Goal: Navigation & Orientation: Understand site structure

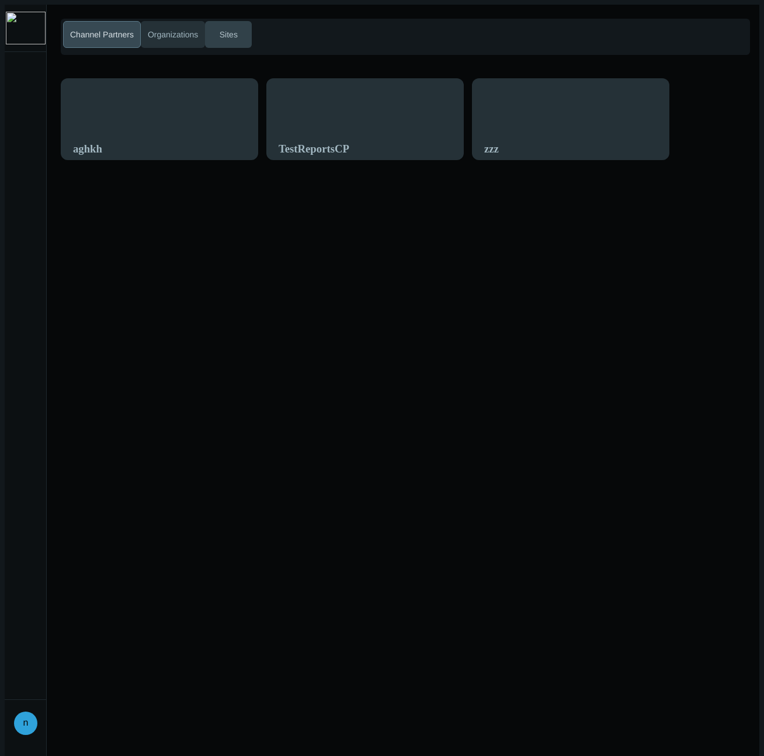
click at [236, 29] on span "Sites" at bounding box center [228, 35] width 23 height 12
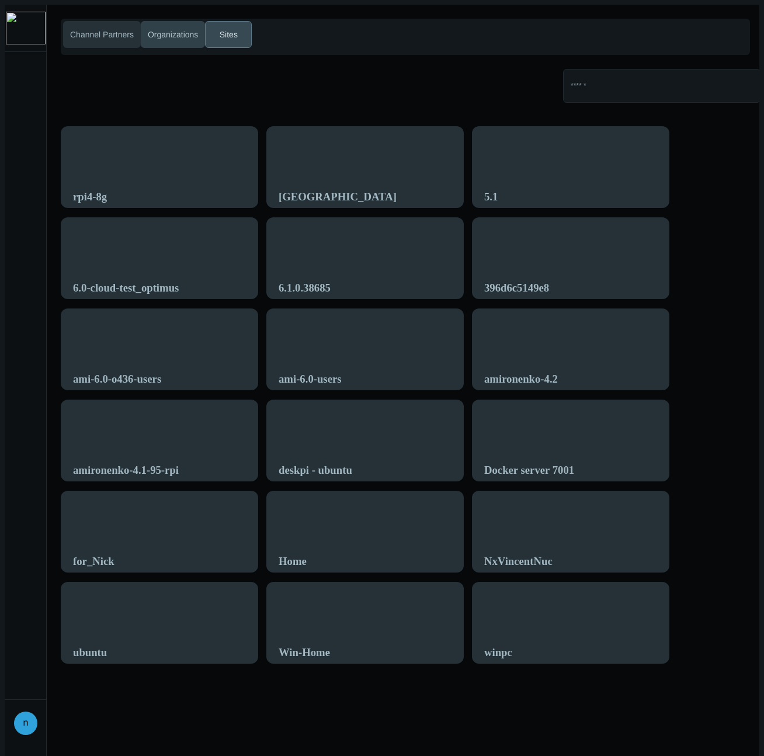
click at [181, 33] on span "Organizations" at bounding box center [172, 35] width 55 height 12
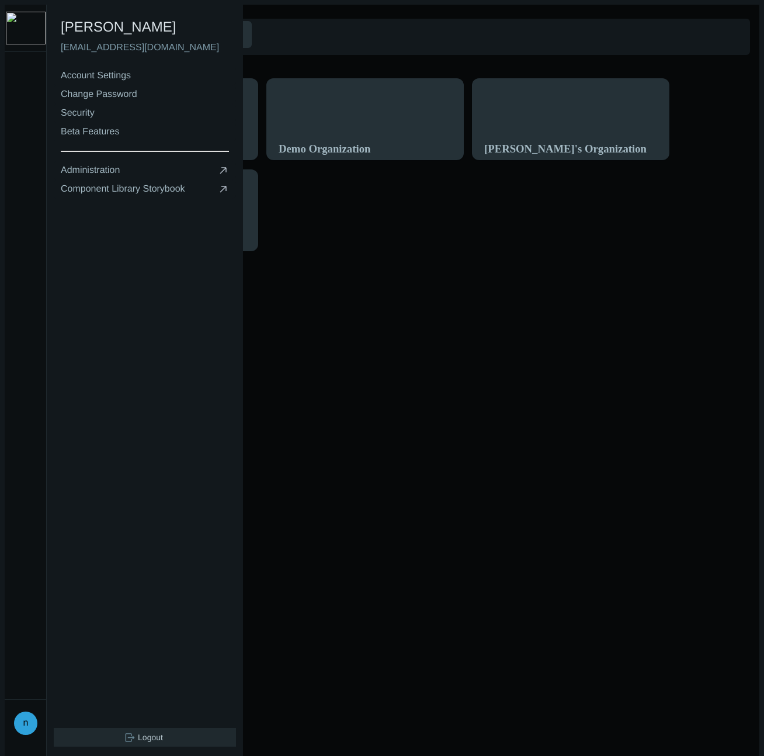
click at [148, 733] on span "Logout" at bounding box center [151, 737] width 30 height 12
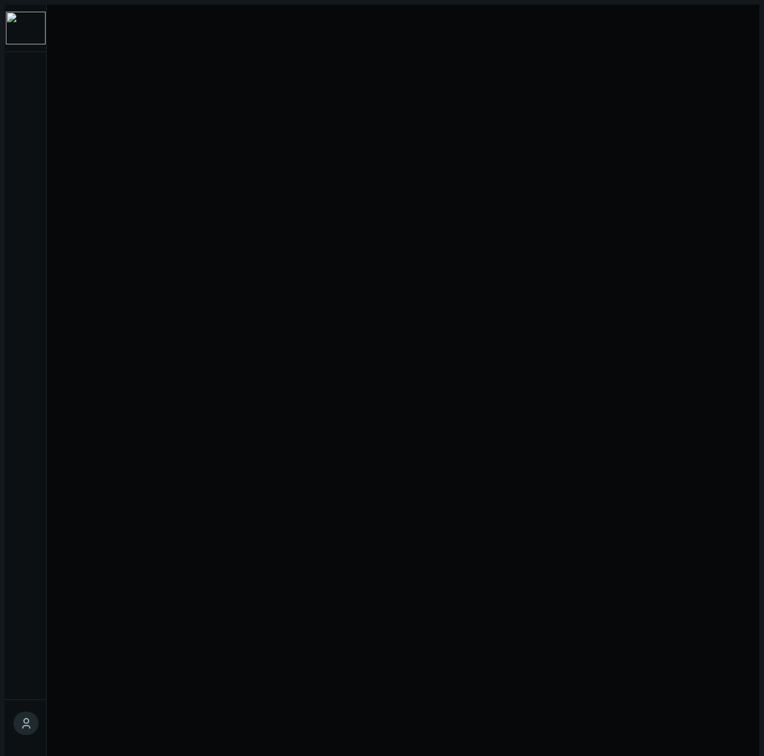
click at [242, 562] on div at bounding box center [403, 383] width 713 height 756
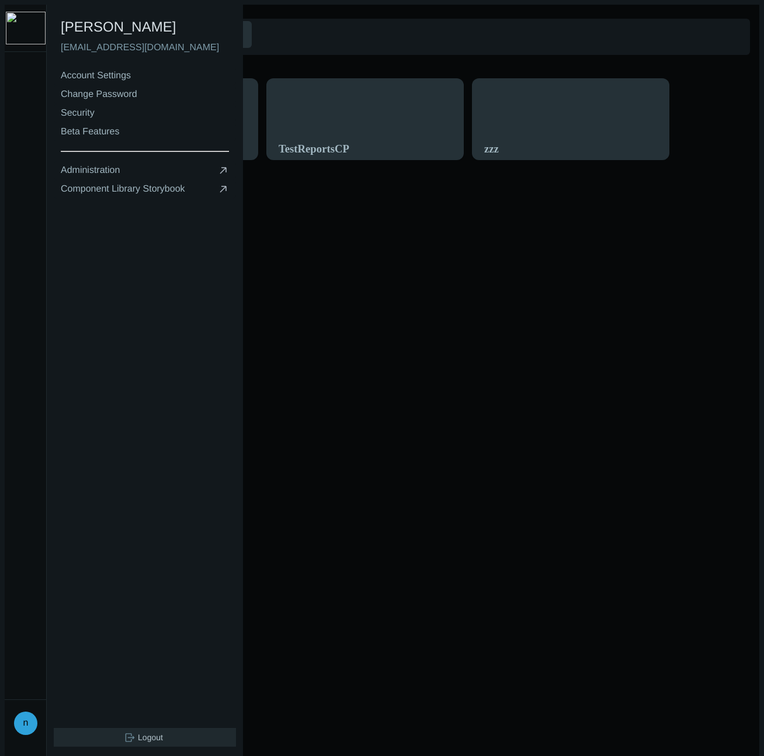
click at [126, 736] on icon at bounding box center [130, 737] width 9 height 9
